Goal: Task Accomplishment & Management: Manage account settings

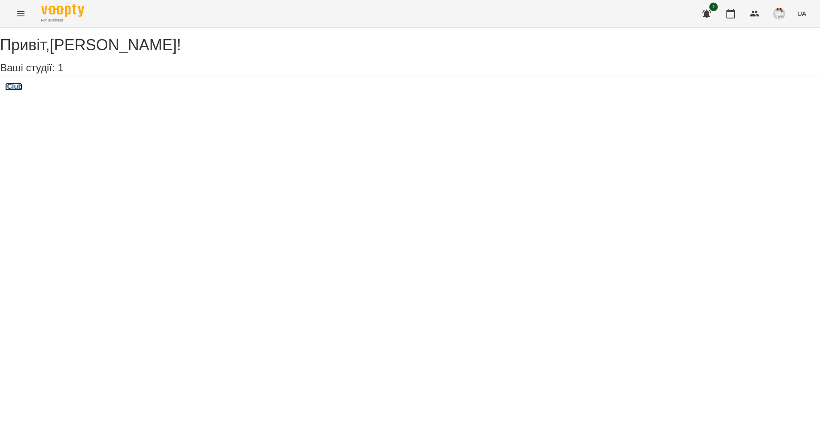
click at [16, 91] on h3 "iClub" at bounding box center [13, 87] width 17 height 8
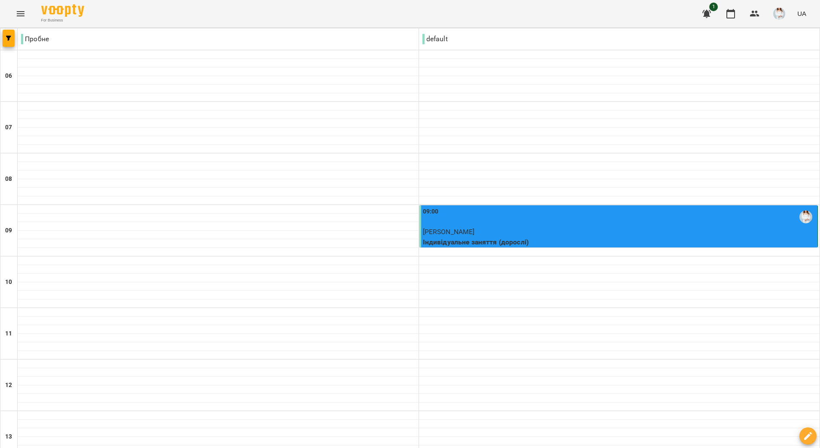
scroll to position [536, 0]
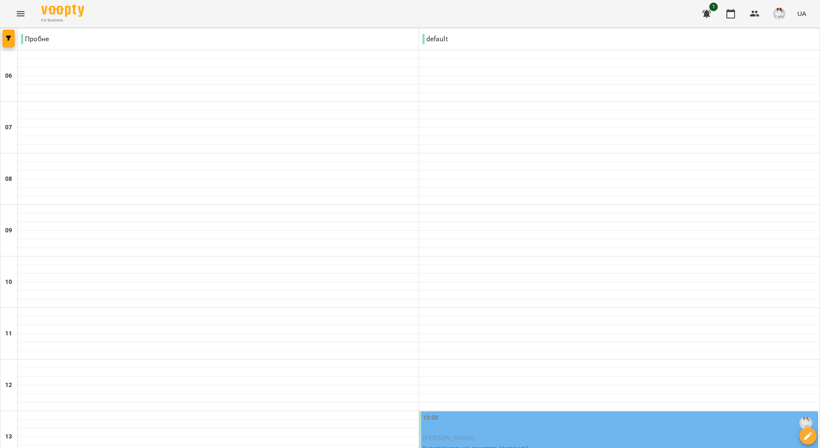
scroll to position [322, 0]
click at [474, 434] on span "[PERSON_NAME]" at bounding box center [449, 438] width 52 height 8
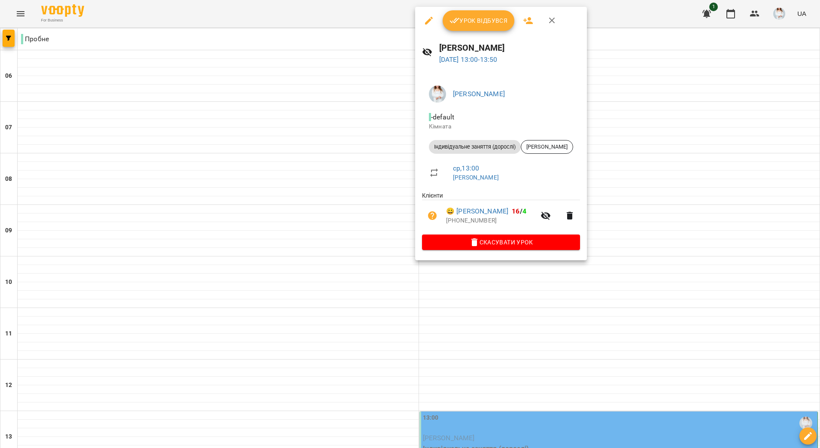
click at [473, 18] on span "Урок відбувся" at bounding box center [479, 20] width 58 height 10
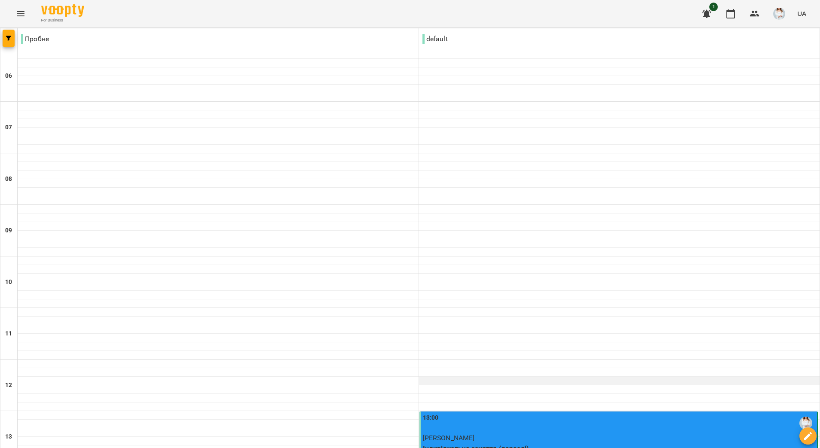
scroll to position [322, 0]
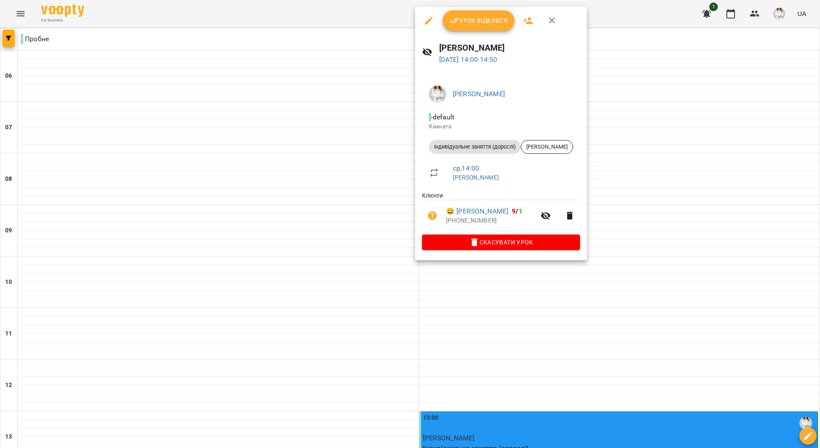
click at [487, 15] on span "Урок відбувся" at bounding box center [479, 20] width 58 height 10
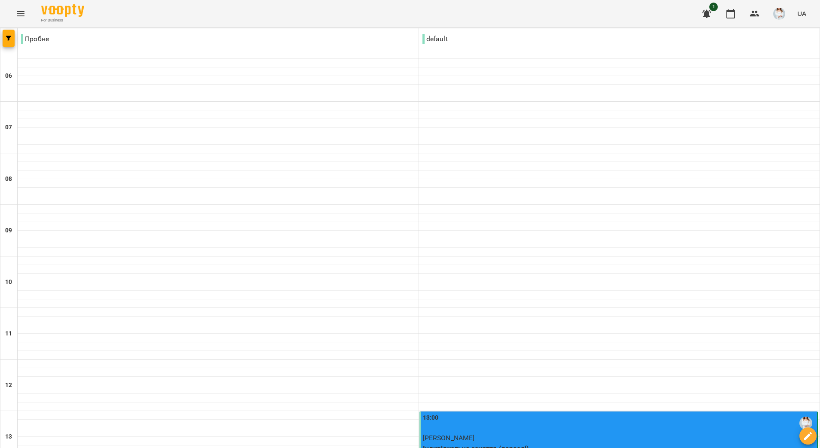
scroll to position [428, 0]
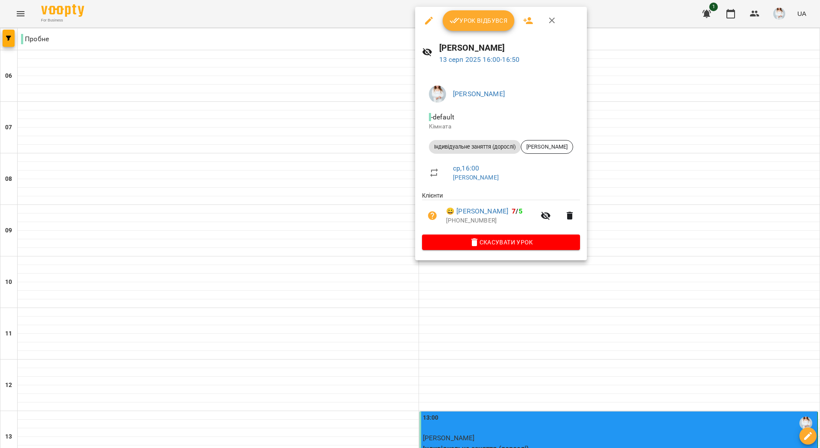
click at [488, 19] on span "Урок відбувся" at bounding box center [479, 20] width 58 height 10
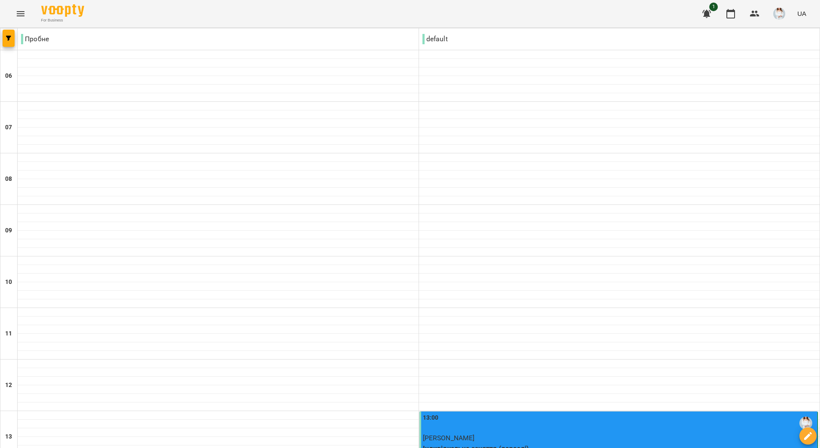
scroll to position [536, 0]
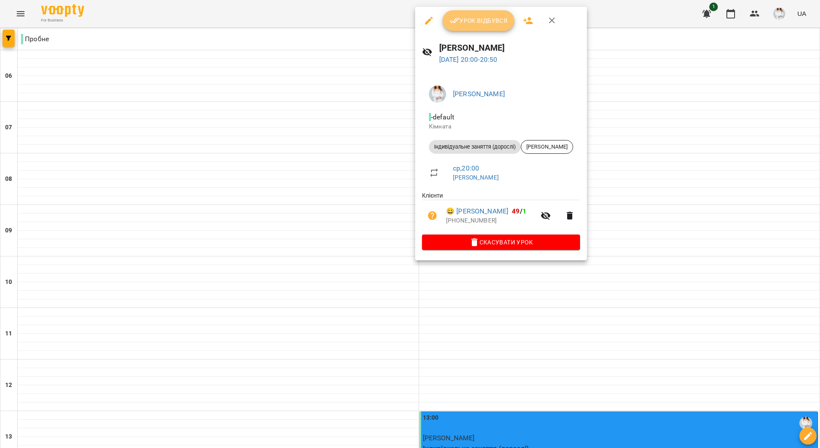
click at [500, 30] on button "Урок відбувся" at bounding box center [479, 20] width 72 height 21
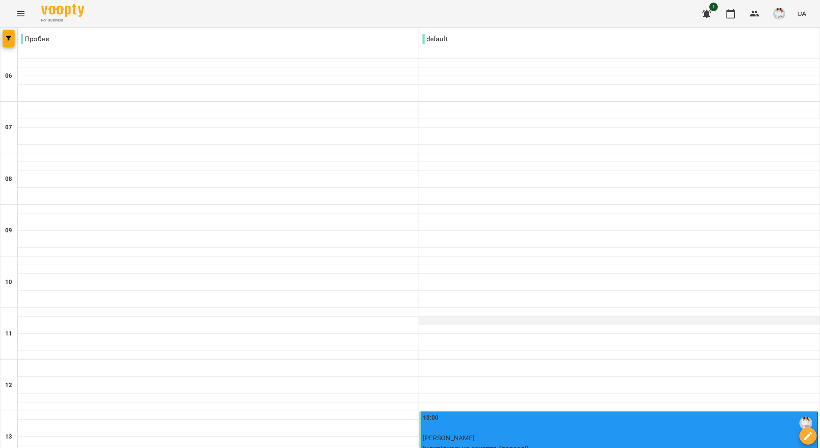
scroll to position [268, 0]
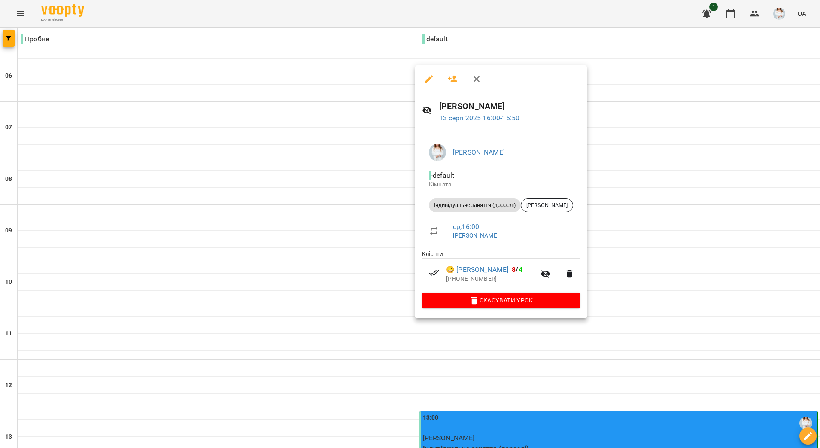
click at [472, 356] on div at bounding box center [410, 224] width 820 height 448
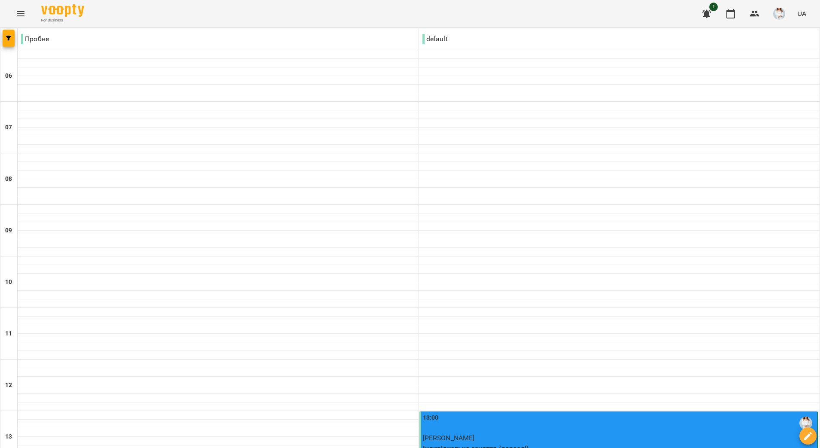
scroll to position [430, 0]
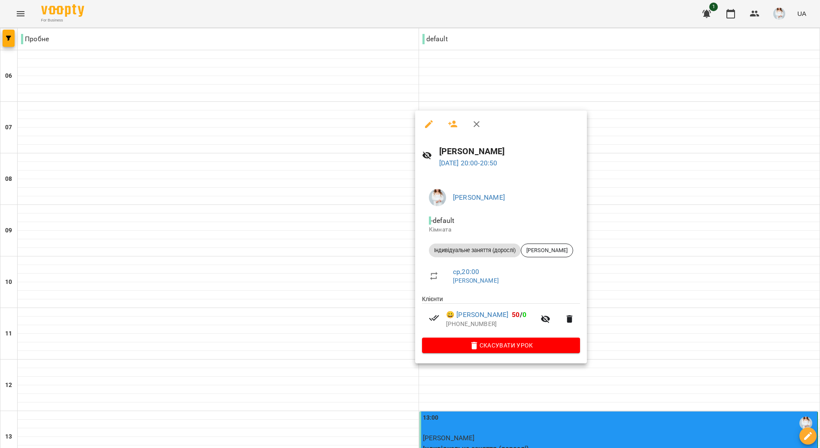
click at [377, 297] on div at bounding box center [410, 224] width 820 height 448
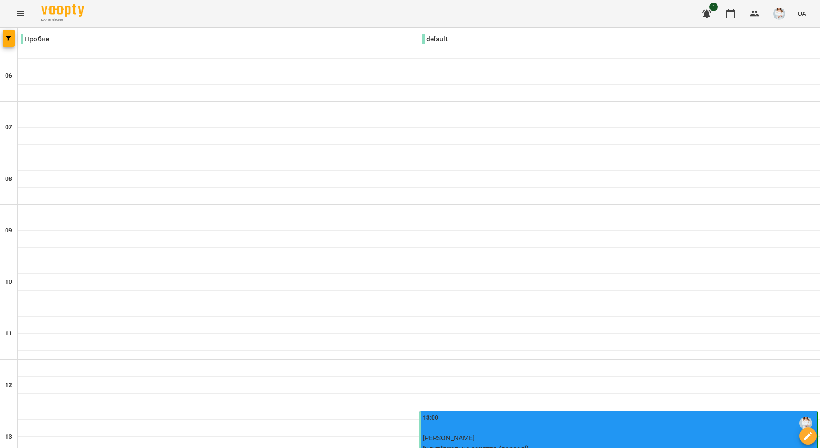
scroll to position [536, 0]
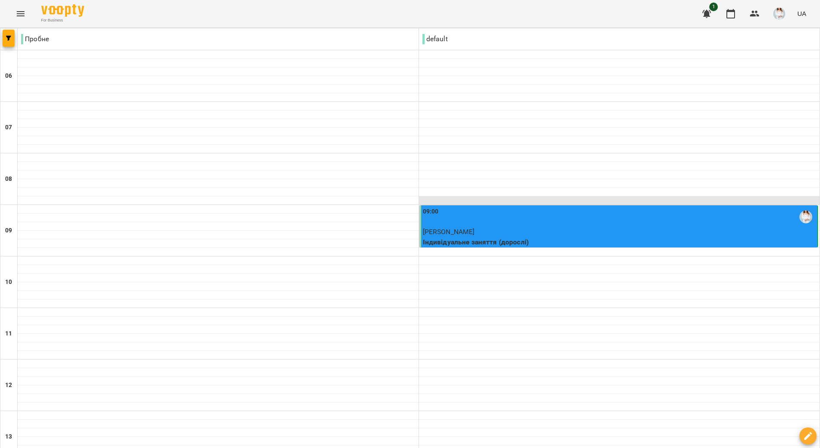
scroll to position [483, 0]
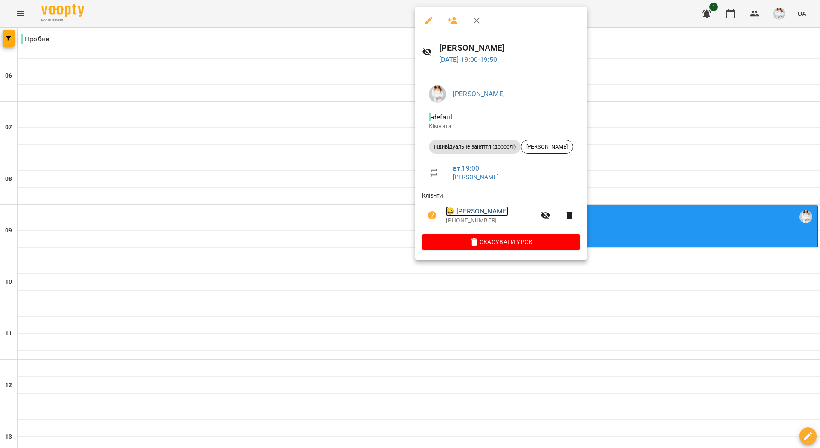
click at [491, 208] on link "😀 [PERSON_NAME]" at bounding box center [477, 211] width 62 height 10
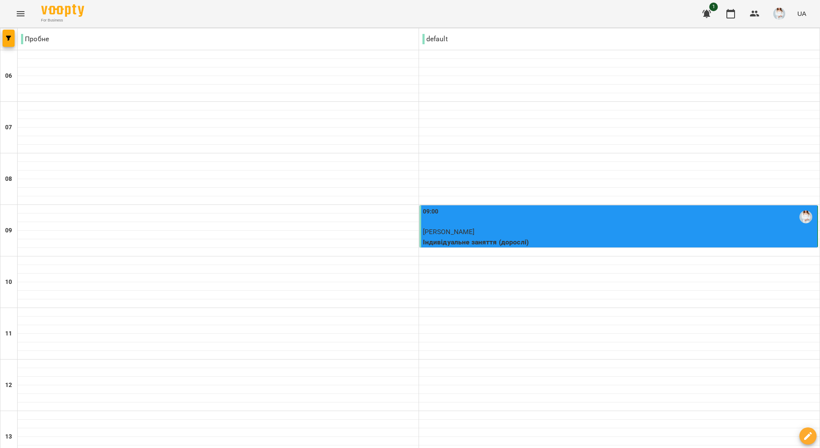
scroll to position [536, 0]
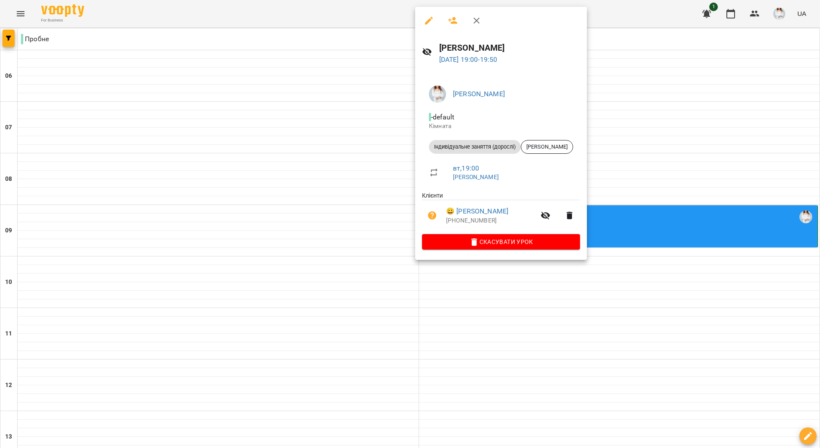
click at [744, 151] on div at bounding box center [410, 224] width 820 height 448
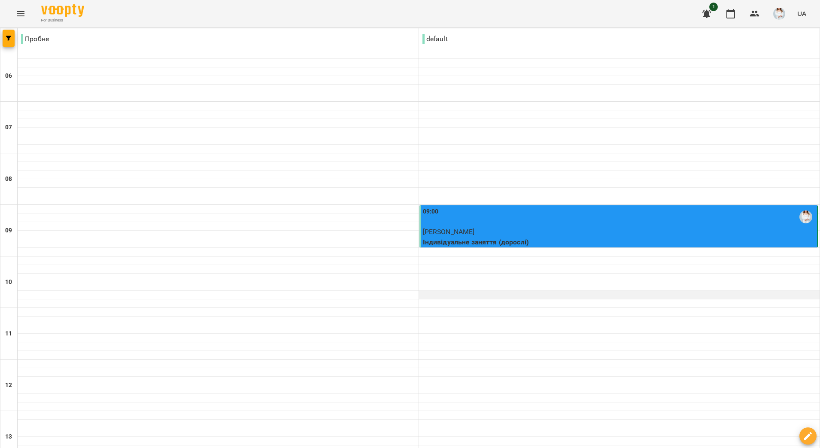
scroll to position [0, 0]
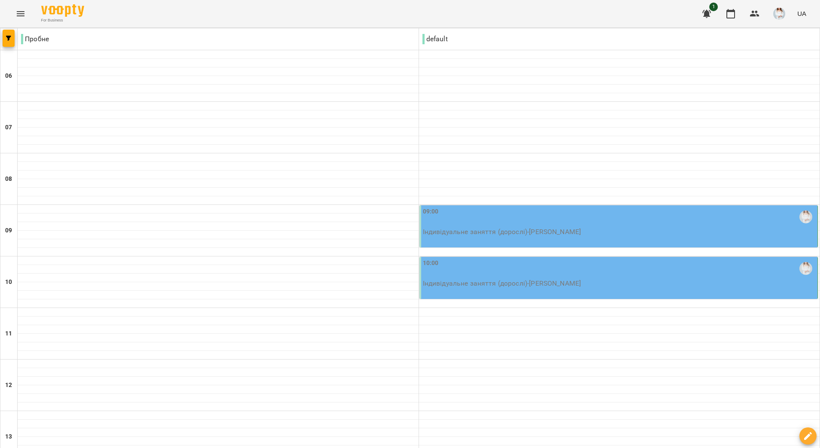
click at [565, 227] on p "Індивідуальне заняття (дорослі) - [PERSON_NAME]" at bounding box center [619, 232] width 393 height 10
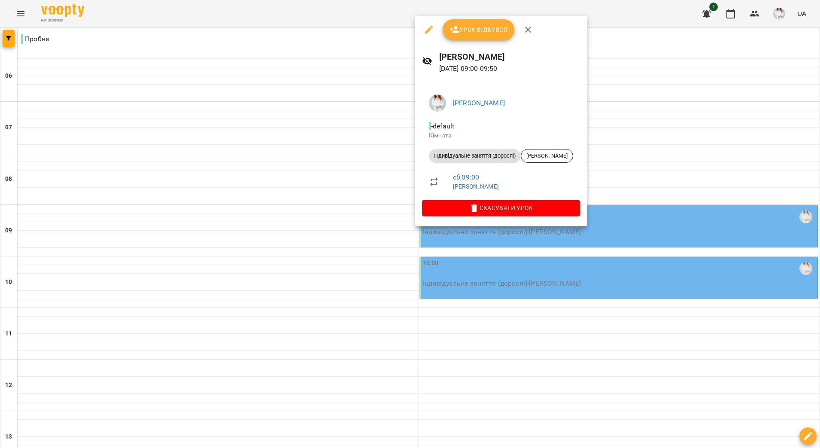
click at [517, 236] on div at bounding box center [410, 224] width 820 height 448
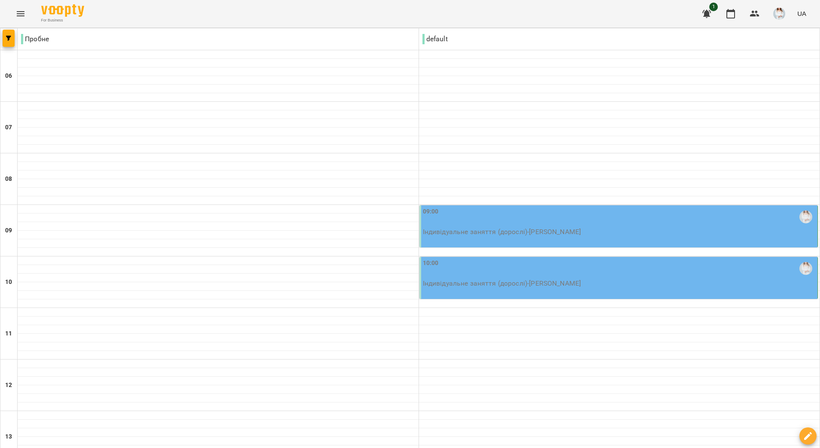
click at [513, 231] on p "Індивідуальне заняття (дорослі) - [PERSON_NAME]" at bounding box center [619, 232] width 393 height 10
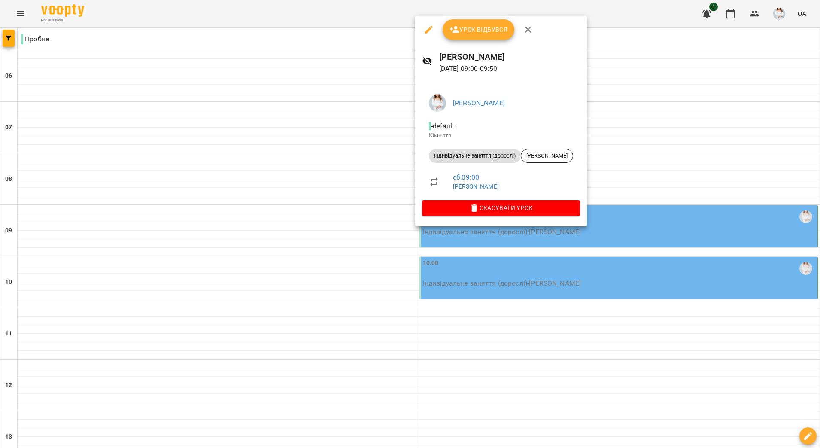
click at [698, 136] on div at bounding box center [410, 224] width 820 height 448
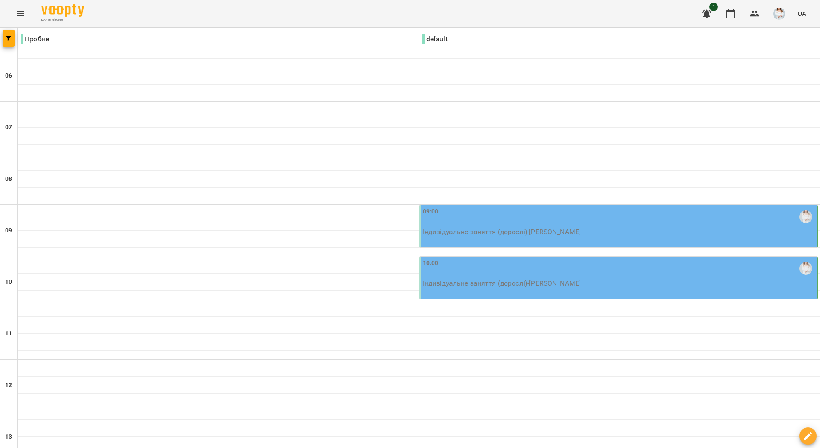
click at [638, 216] on div "09:00" at bounding box center [619, 217] width 393 height 20
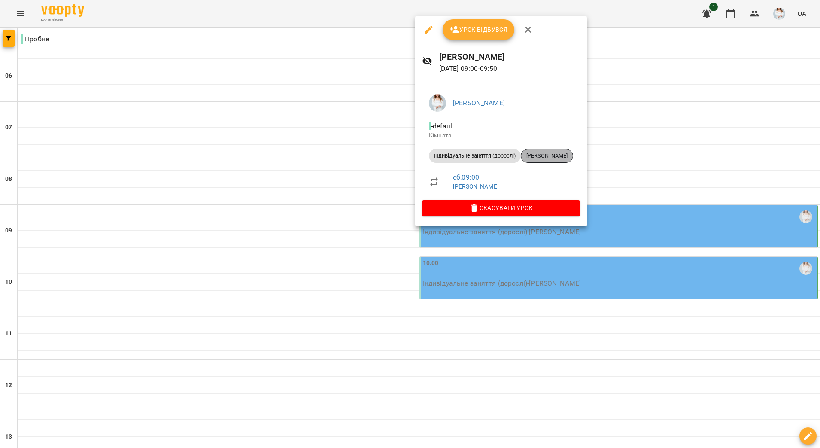
click at [570, 151] on div "[PERSON_NAME]" at bounding box center [547, 156] width 52 height 14
